Goal: Information Seeking & Learning: Learn about a topic

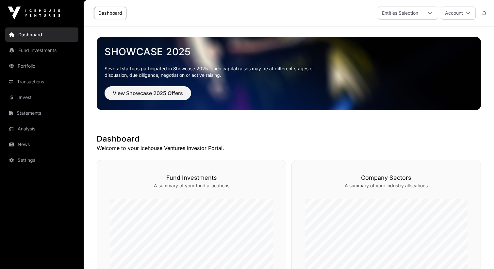
click at [25, 147] on link "News" at bounding box center [41, 144] width 73 height 14
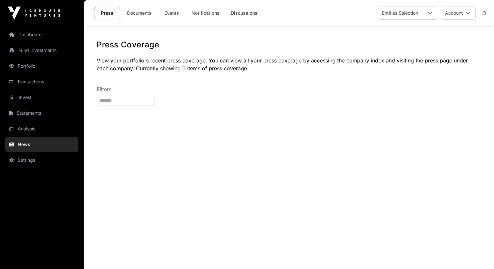
click at [155, 72] on p "View your portfolio's recent press coverage. You can view all your press covera…" at bounding box center [289, 65] width 384 height 16
click at [129, 14] on link "Documents" at bounding box center [139, 13] width 33 height 12
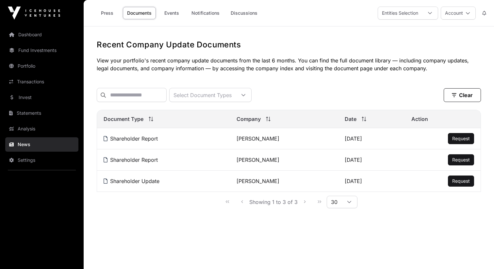
click at [350, 138] on td "01/09/2025" at bounding box center [371, 138] width 67 height 21
click at [175, 14] on link "Events" at bounding box center [172, 13] width 26 height 12
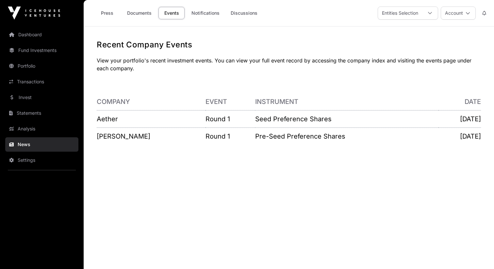
click at [255, 126] on td "Seed Preference Shares" at bounding box center [346, 118] width 183 height 17
click at [255, 120] on p "Seed Preference Shares" at bounding box center [346, 118] width 183 height 9
click at [255, 137] on p "Pre-Seed Preference Shares" at bounding box center [346, 136] width 183 height 9
click at [255, 136] on p "Pre-Seed Preference Shares" at bounding box center [346, 136] width 183 height 9
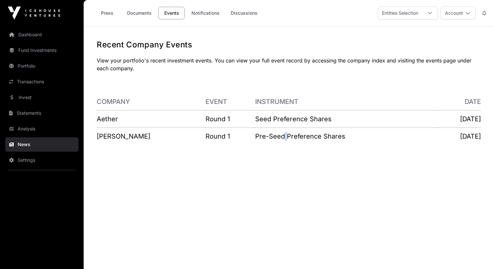
click at [255, 136] on p "Pre-Seed Preference Shares" at bounding box center [346, 136] width 183 height 9
click at [255, 121] on p "Seed Preference Shares" at bounding box center [346, 118] width 183 height 9
click at [209, 14] on link "Notifications" at bounding box center [205, 13] width 37 height 12
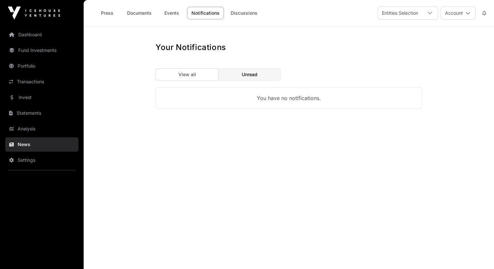
click at [239, 15] on link "Discussions" at bounding box center [244, 13] width 35 height 12
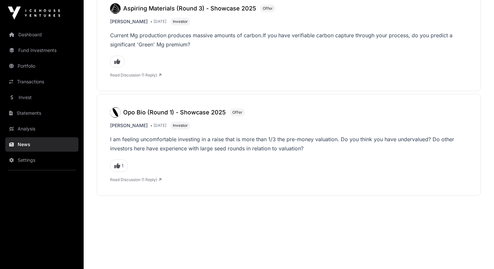
scroll to position [1651, 0]
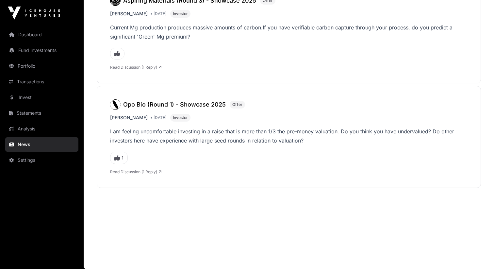
click at [151, 172] on link "Read Discussion (1 Reply)" at bounding box center [135, 171] width 51 height 5
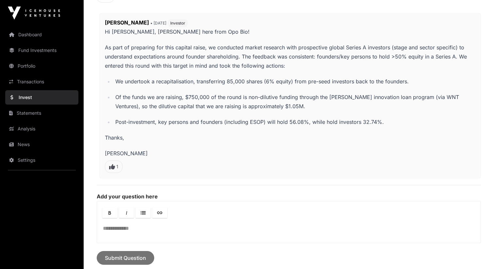
scroll to position [325, 0]
click at [196, 119] on li "Post-investment, key persons and founders (including ESOP) will hold 56.08%, wh…" at bounding box center [294, 122] width 362 height 9
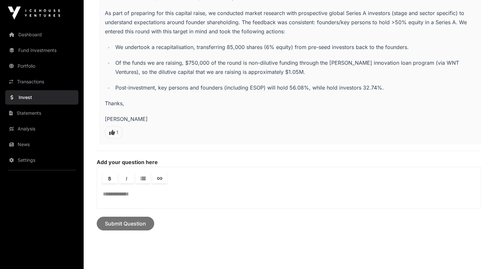
scroll to position [365, 0]
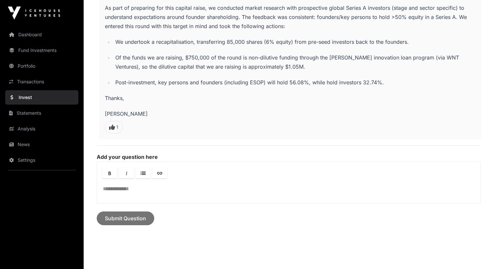
click at [38, 42] on nav "Dashboard Fund Investments Portfolio Transactions Invest Statements Analysis Ne…" at bounding box center [42, 145] width 84 height 238
click at [40, 51] on link "Fund Investments" at bounding box center [41, 50] width 73 height 14
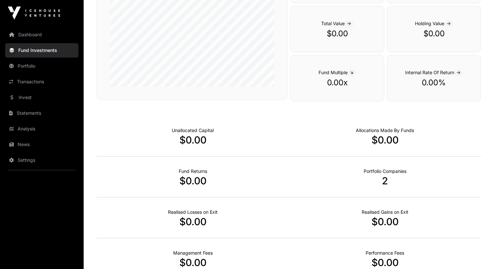
scroll to position [397, 0]
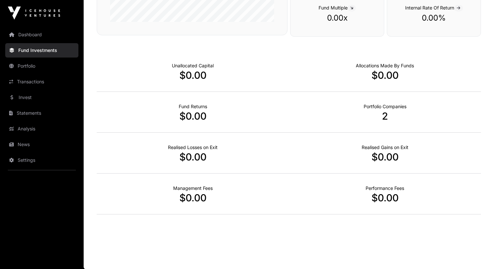
click at [44, 32] on link "Dashboard" at bounding box center [41, 34] width 73 height 14
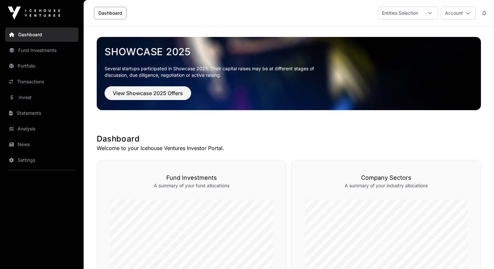
scroll to position [228, 0]
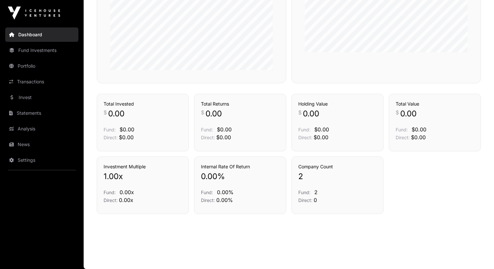
click at [51, 89] on link "Transactions" at bounding box center [41, 82] width 73 height 14
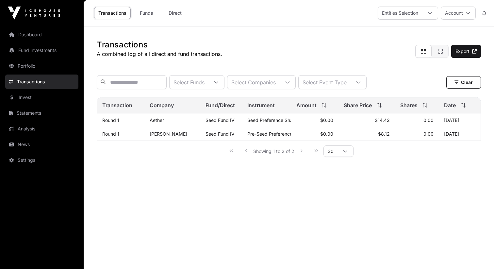
click at [52, 94] on link "Invest" at bounding box center [41, 97] width 73 height 14
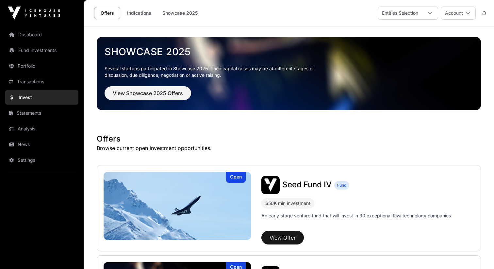
click at [43, 55] on link "Fund Investments" at bounding box center [41, 50] width 73 height 14
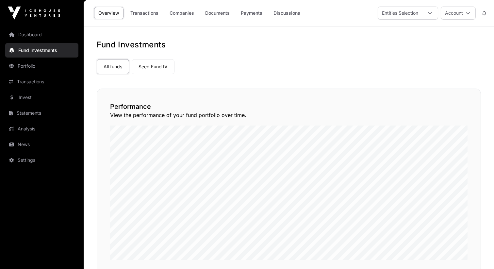
click at [44, 61] on link "Portfolio" at bounding box center [41, 66] width 73 height 14
